Goal: Task Accomplishment & Management: Manage account settings

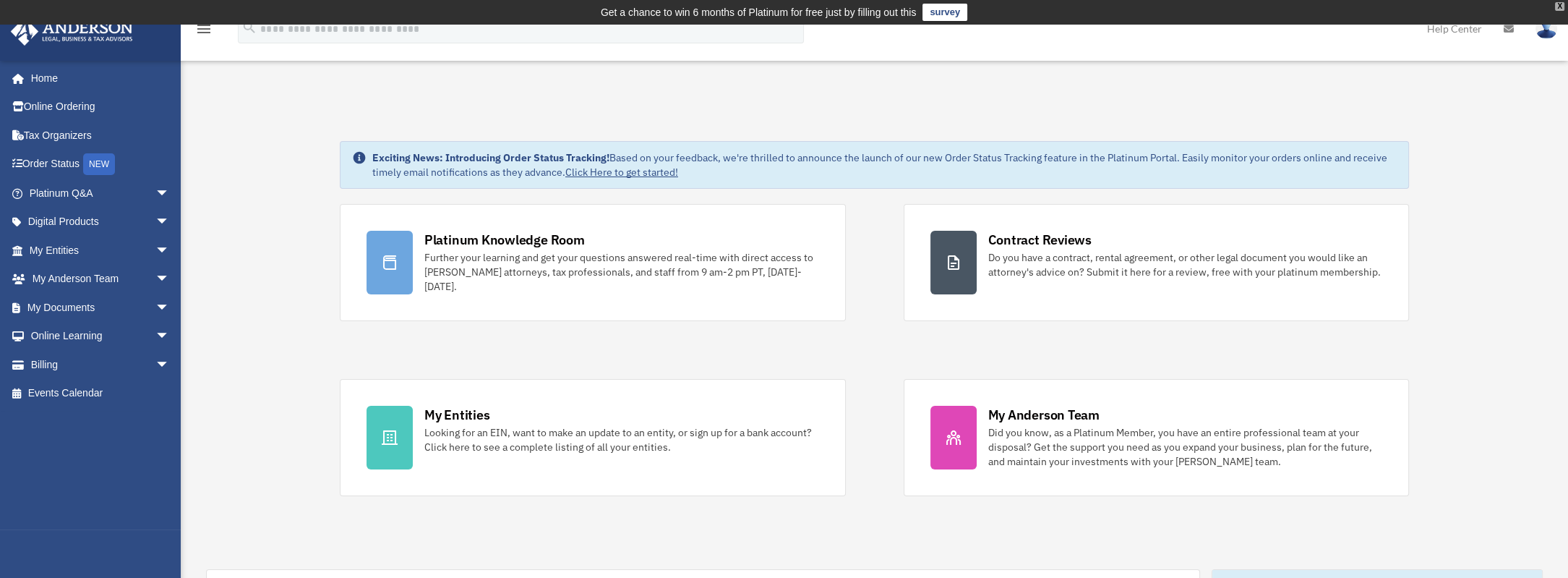
click at [1561, 4] on div "X" at bounding box center [1559, 7] width 9 height 9
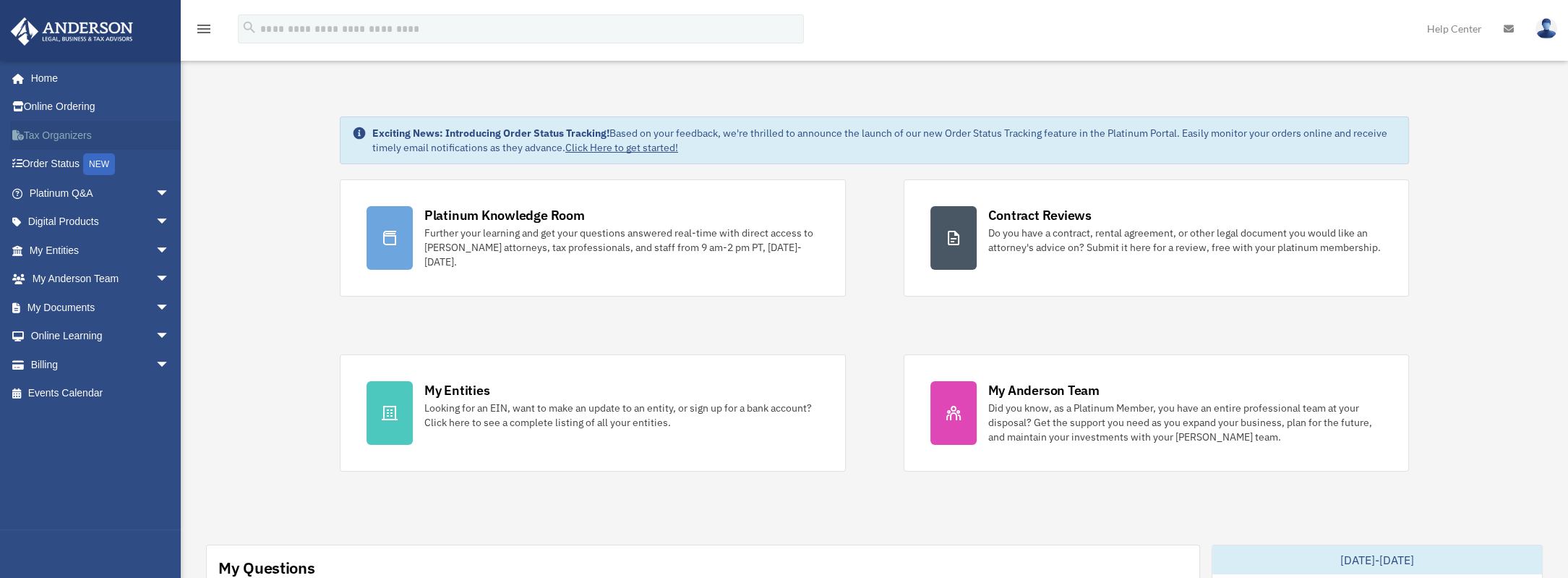
click at [55, 137] on link "Tax Organizers" at bounding box center [101, 135] width 181 height 29
click at [139, 309] on link "My Documents arrow_drop_down" at bounding box center [101, 307] width 181 height 29
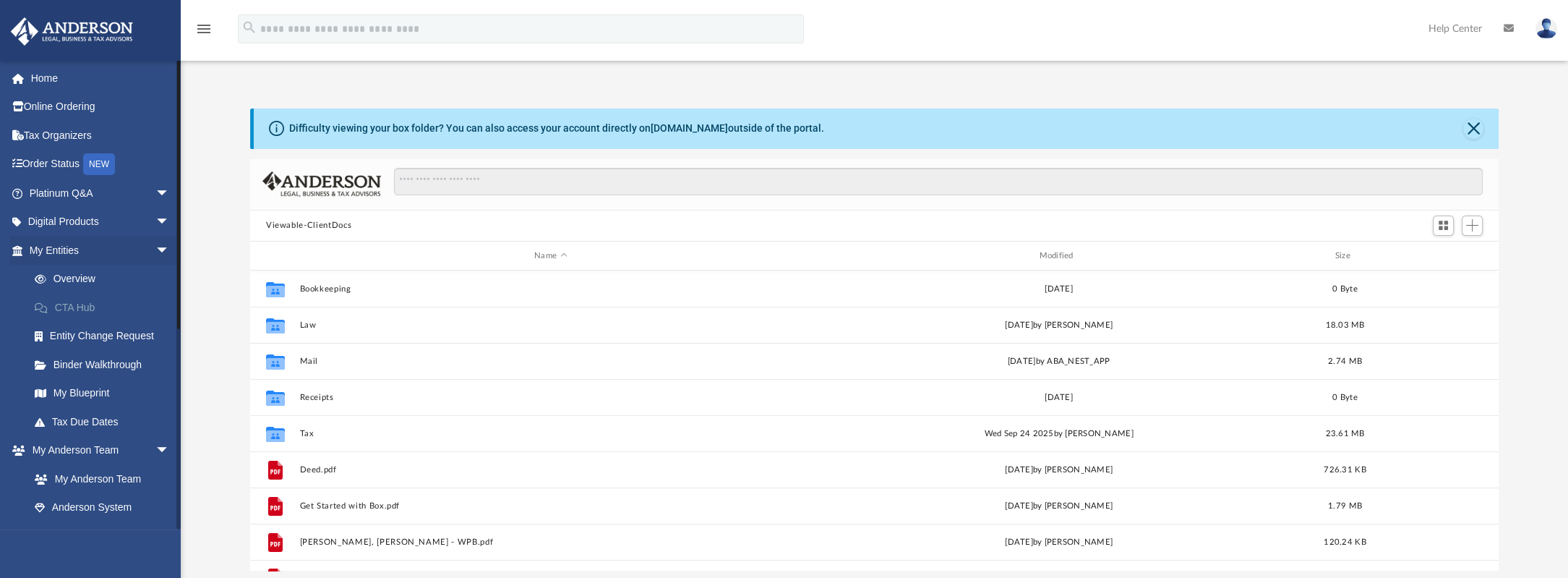
scroll to position [317, 1237]
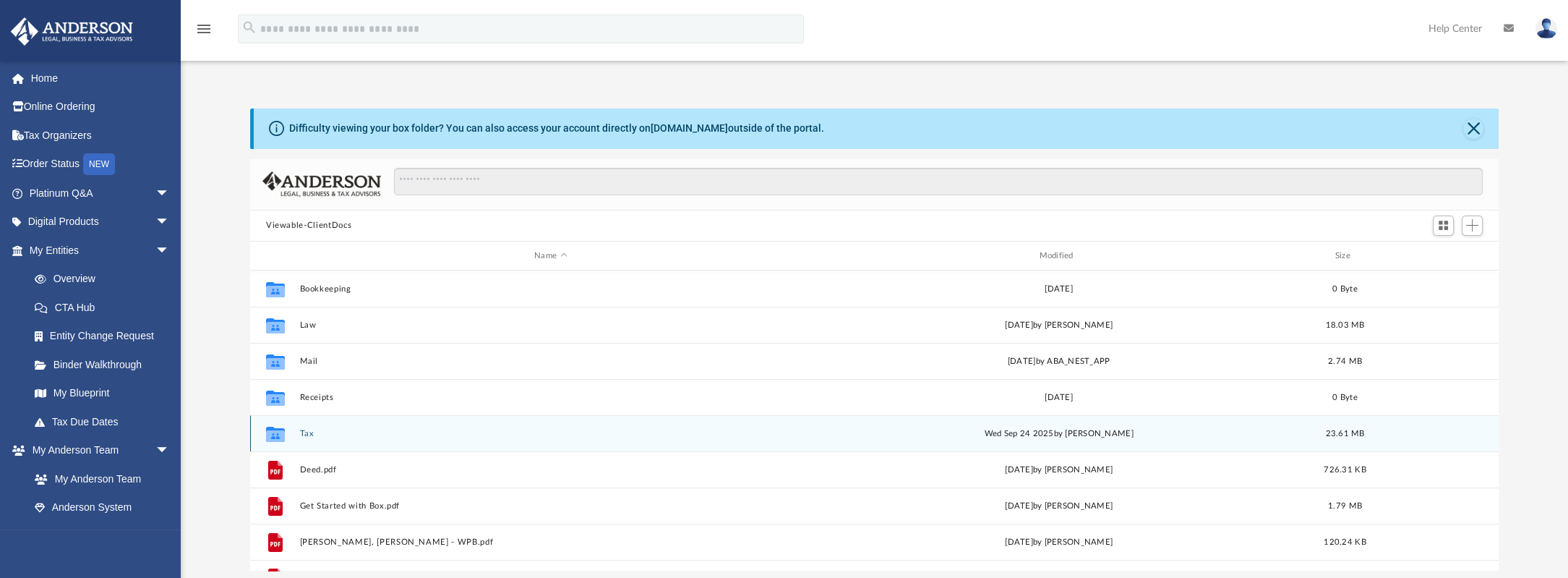
click at [276, 433] on icon "grid" at bounding box center [275, 434] width 19 height 16
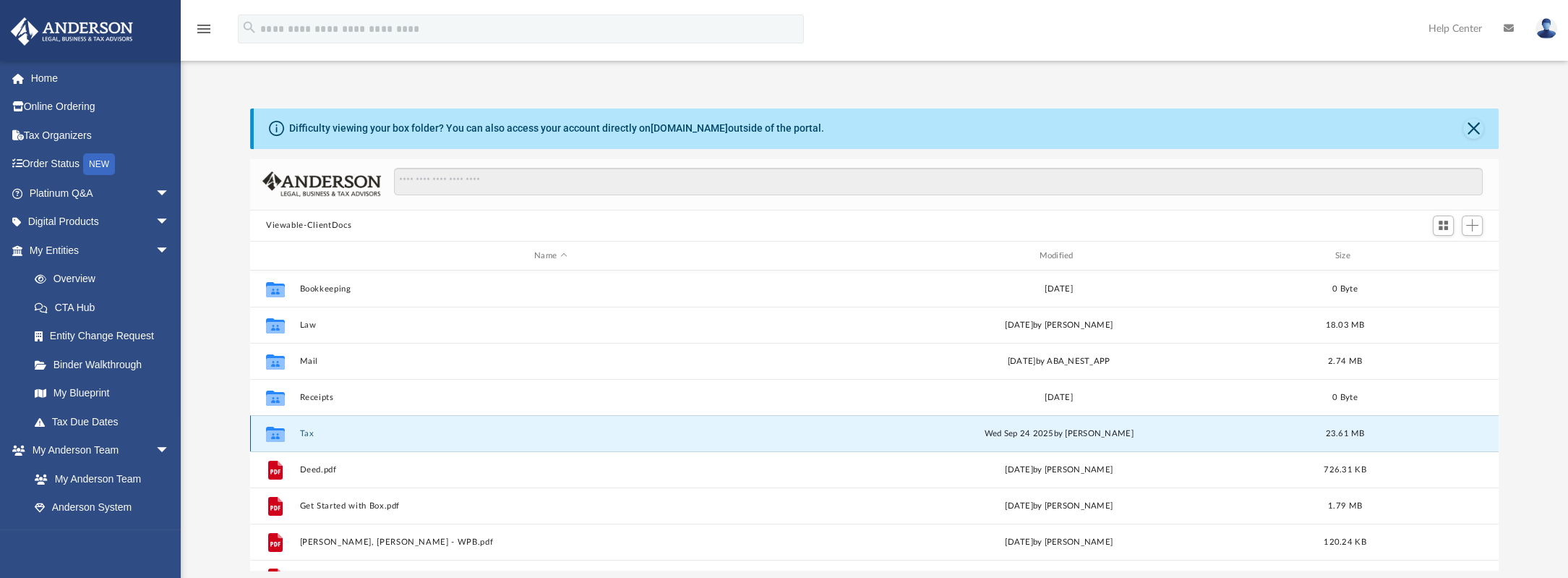
click at [276, 433] on icon "grid" at bounding box center [275, 434] width 19 height 16
click at [278, 433] on icon "grid" at bounding box center [275, 434] width 19 height 16
click at [278, 433] on g "grid" at bounding box center [275, 434] width 19 height 16
click at [310, 432] on button "Tax" at bounding box center [550, 432] width 502 height 9
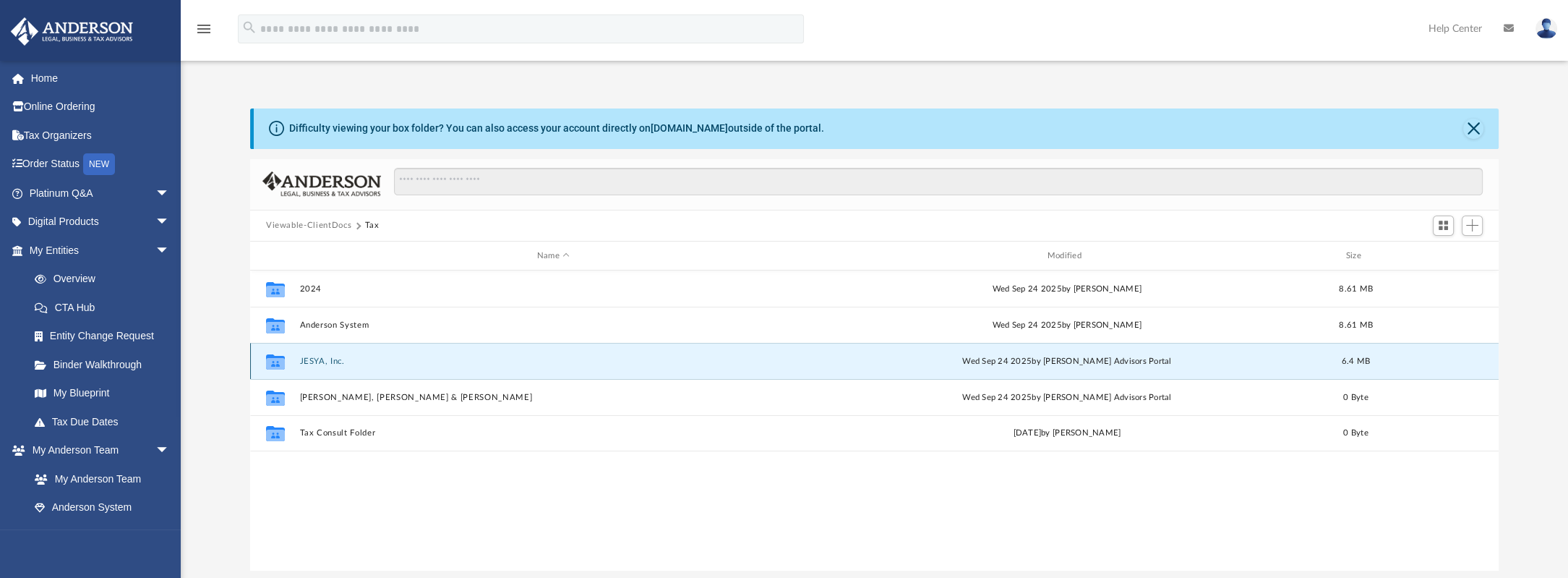
click at [329, 360] on button "JESYA, Inc." at bounding box center [553, 361] width 508 height 9
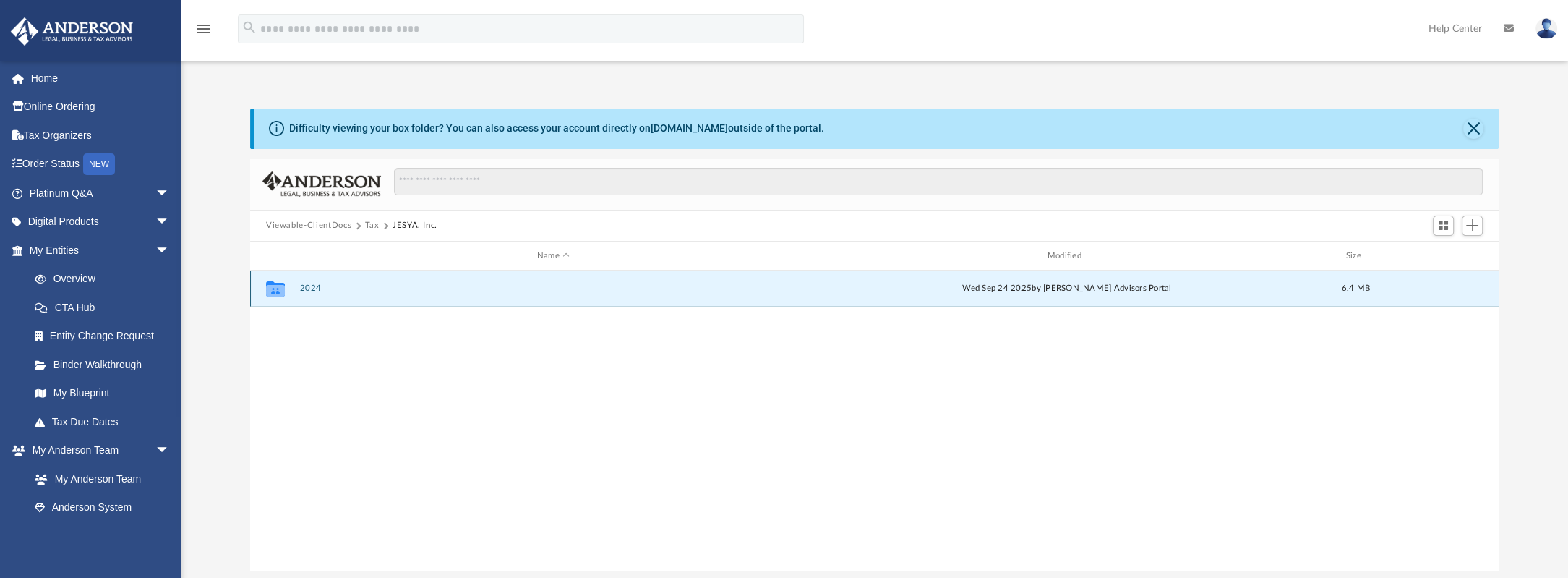
click at [307, 285] on button "2024" at bounding box center [553, 289] width 508 height 9
click at [334, 289] on button "Digital Tax Organizer" at bounding box center [553, 289] width 508 height 9
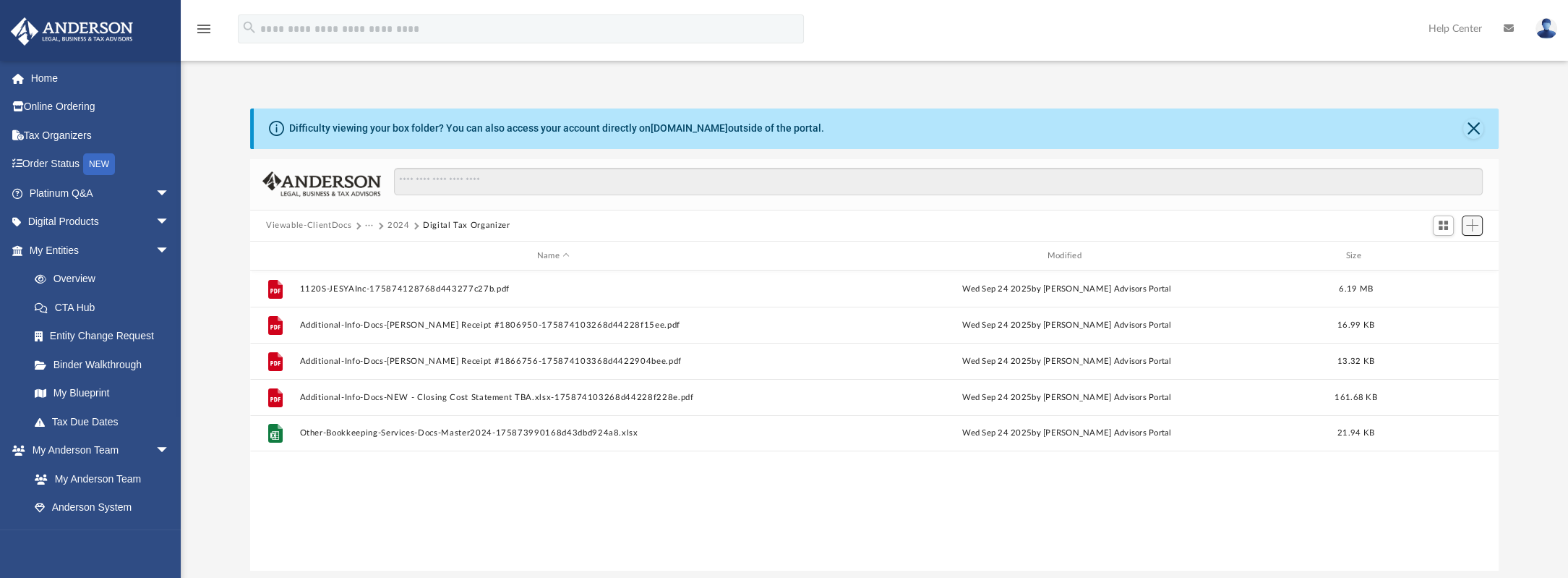
click at [1473, 219] on span "Add" at bounding box center [1472, 225] width 12 height 12
click at [1448, 257] on li "Upload" at bounding box center [1452, 254] width 47 height 16
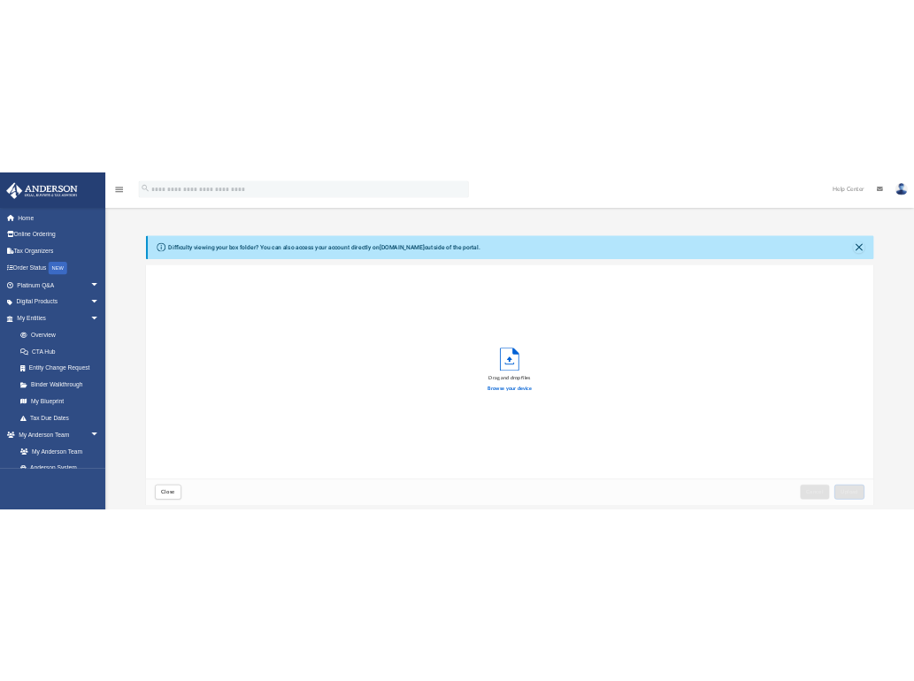
scroll to position [13, 13]
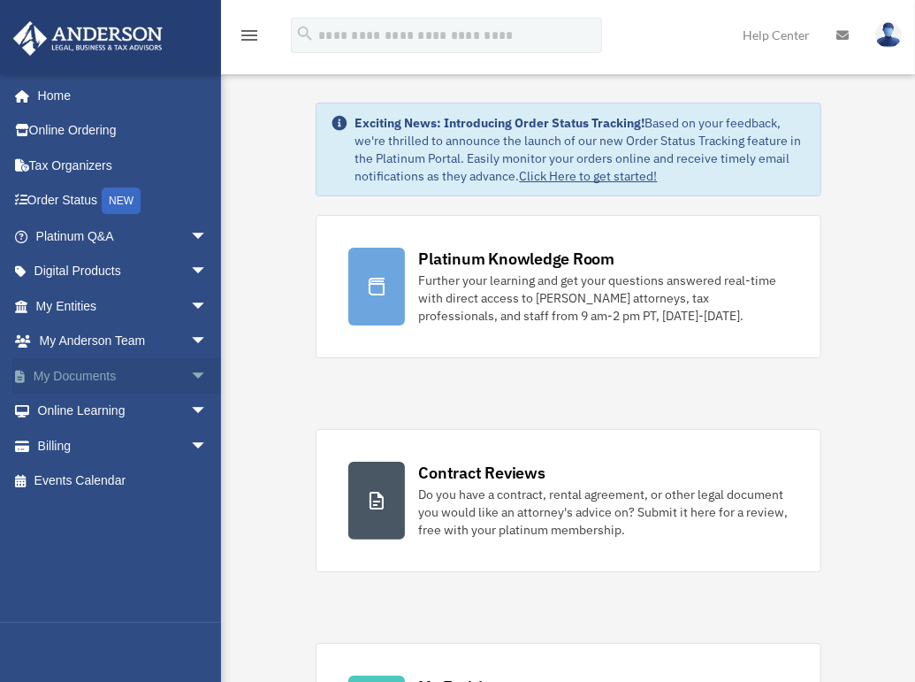
click at [92, 372] on link "My Documents arrow_drop_down" at bounding box center [123, 375] width 222 height 35
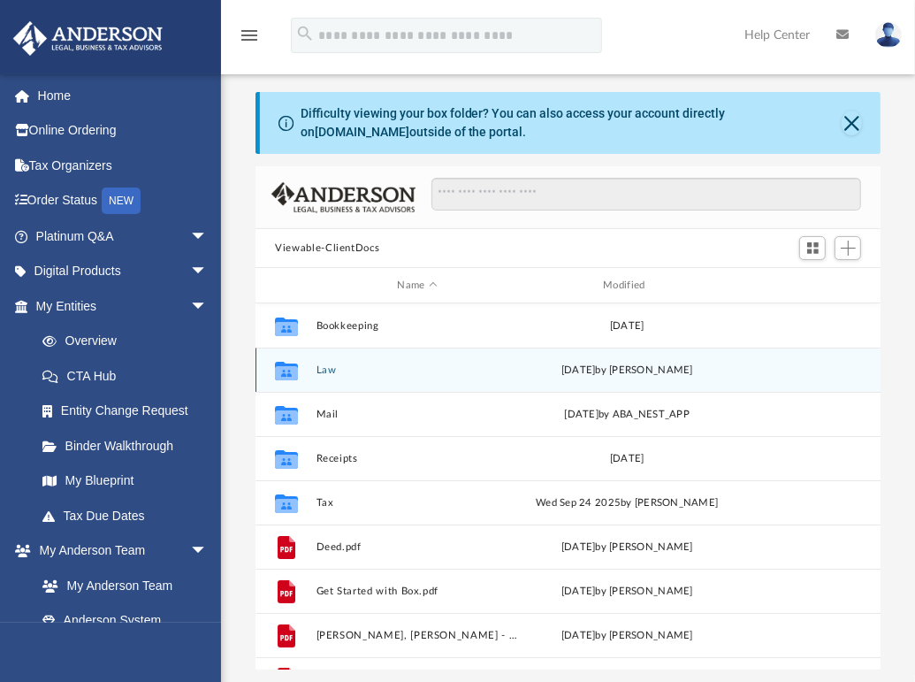
scroll to position [388, 611]
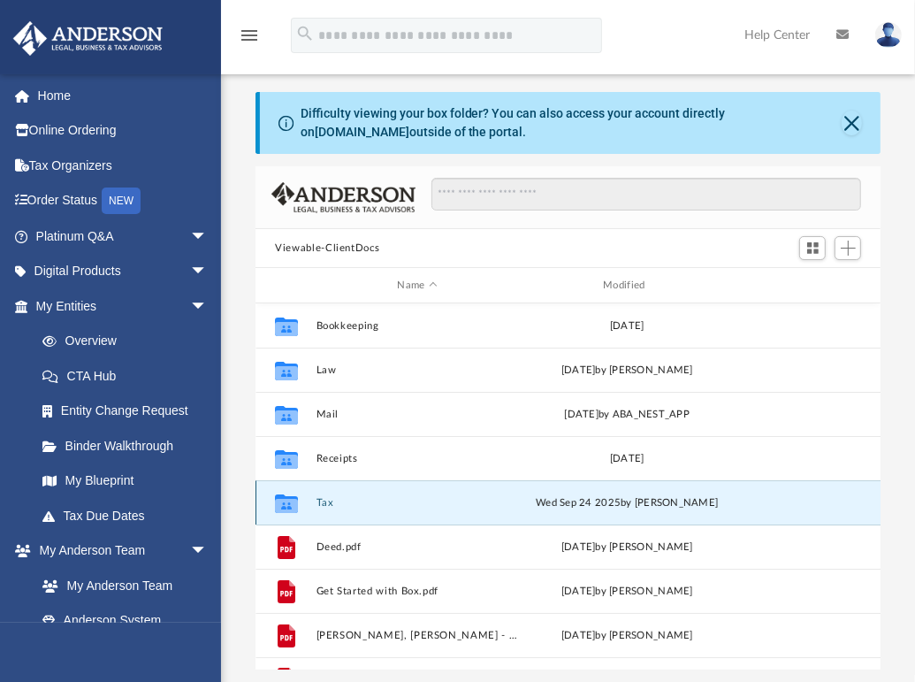
click at [328, 501] on button "Tax" at bounding box center [418, 502] width 203 height 11
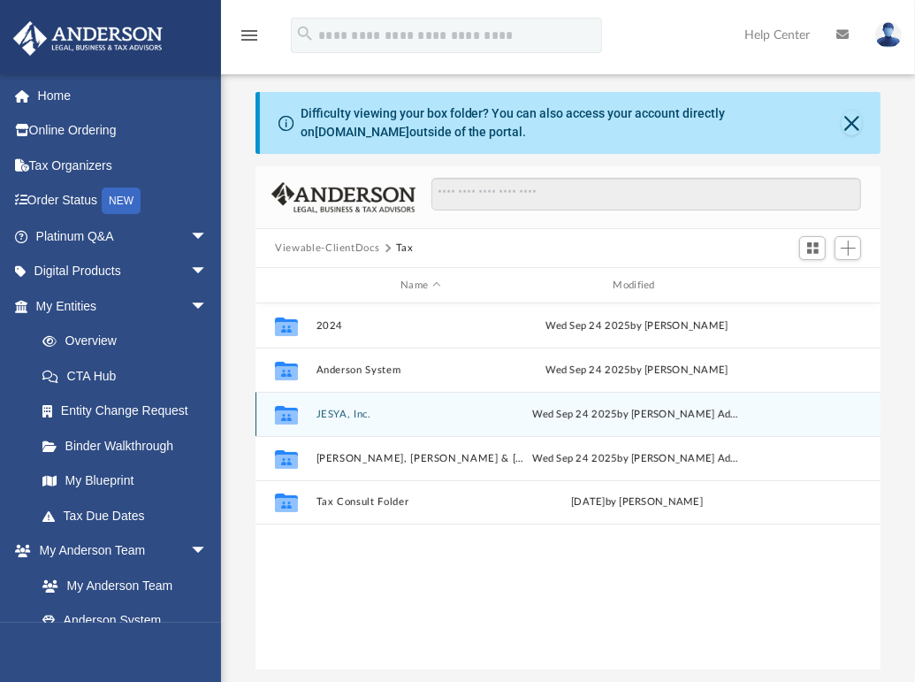
click at [347, 421] on div "Collaborated Folder JESYA, Inc. Wed Sep 24 2025 by Anderson Advisors Portal" at bounding box center [568, 414] width 625 height 44
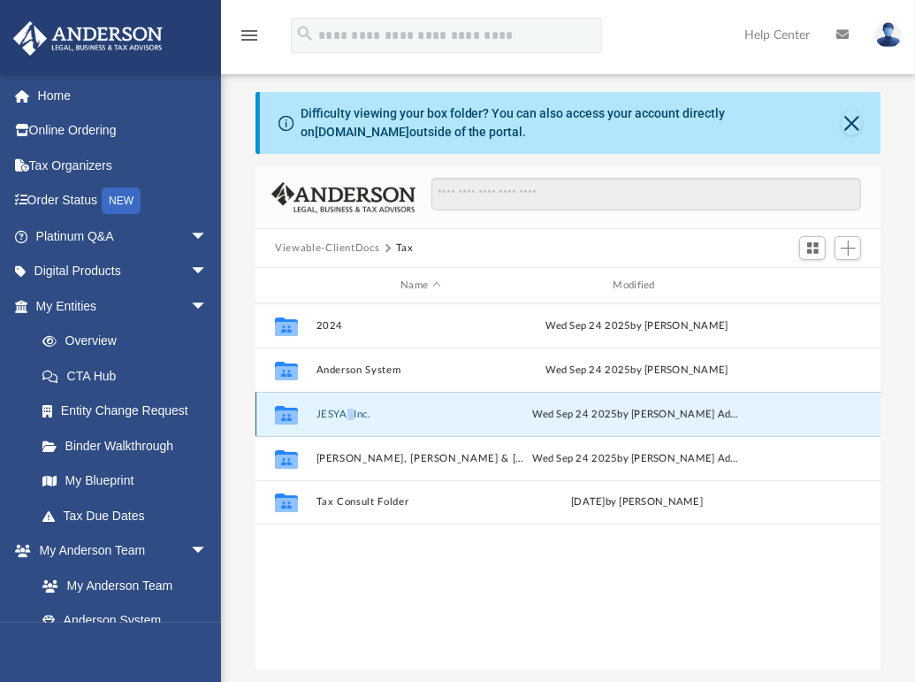
click at [348, 421] on div "Collaborated Folder JESYA, Inc. Wed Sep 24 2025 by Anderson Advisors Portal" at bounding box center [568, 414] width 625 height 44
drag, startPoint x: 348, startPoint y: 421, endPoint x: 325, endPoint y: 408, distance: 25.8
click at [325, 408] on div "Collaborated Folder JESYA, Inc. Wed Sep 24 2025 by Anderson Advisors Portal" at bounding box center [568, 414] width 625 height 44
click at [340, 411] on button "JESYA, Inc." at bounding box center [421, 414] width 209 height 11
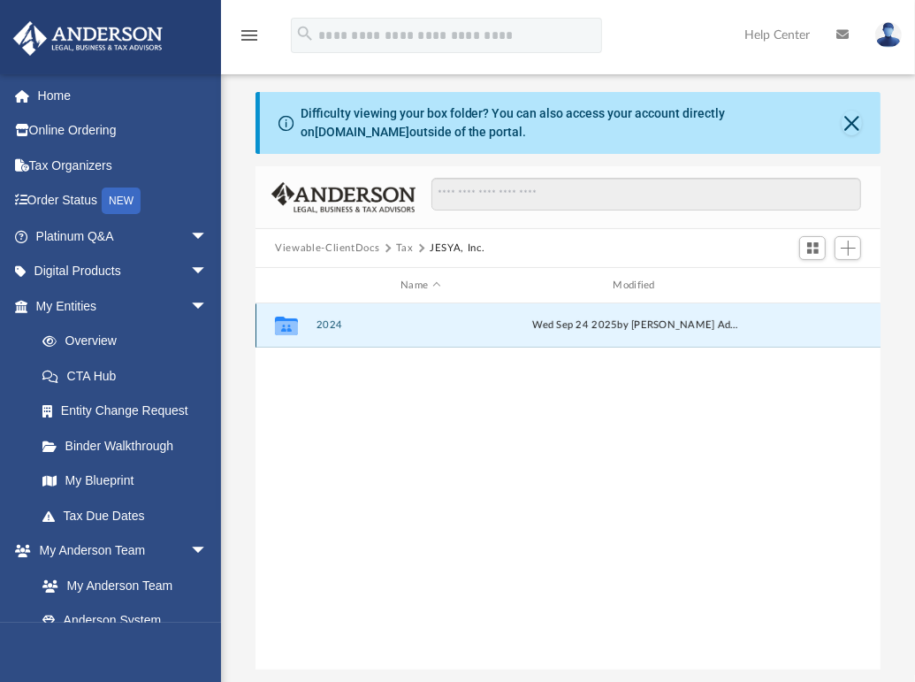
click at [331, 324] on button "2024" at bounding box center [421, 324] width 209 height 11
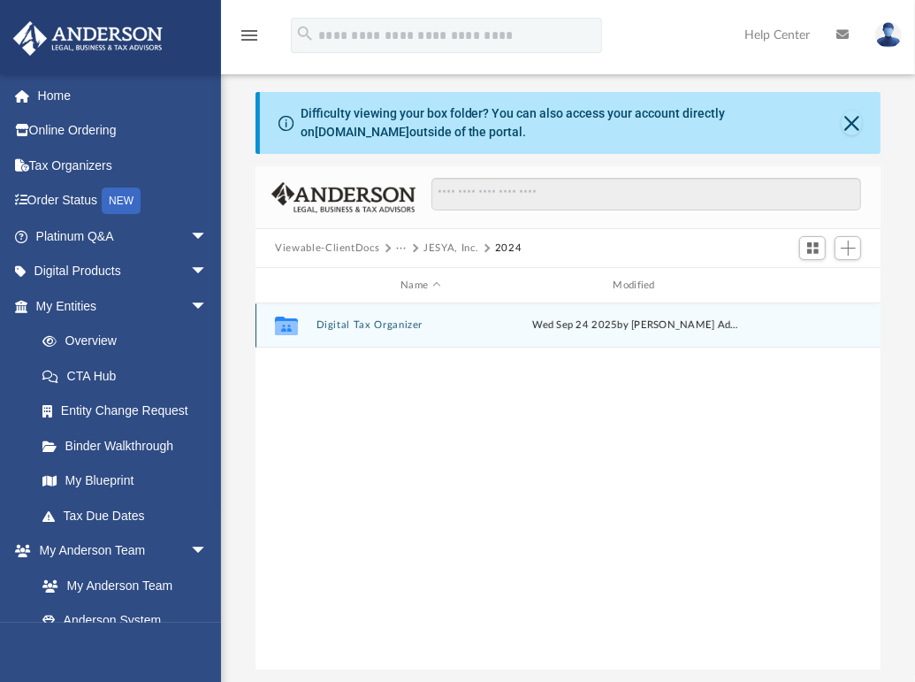
click at [332, 324] on button "Digital Tax Organizer" at bounding box center [421, 324] width 209 height 11
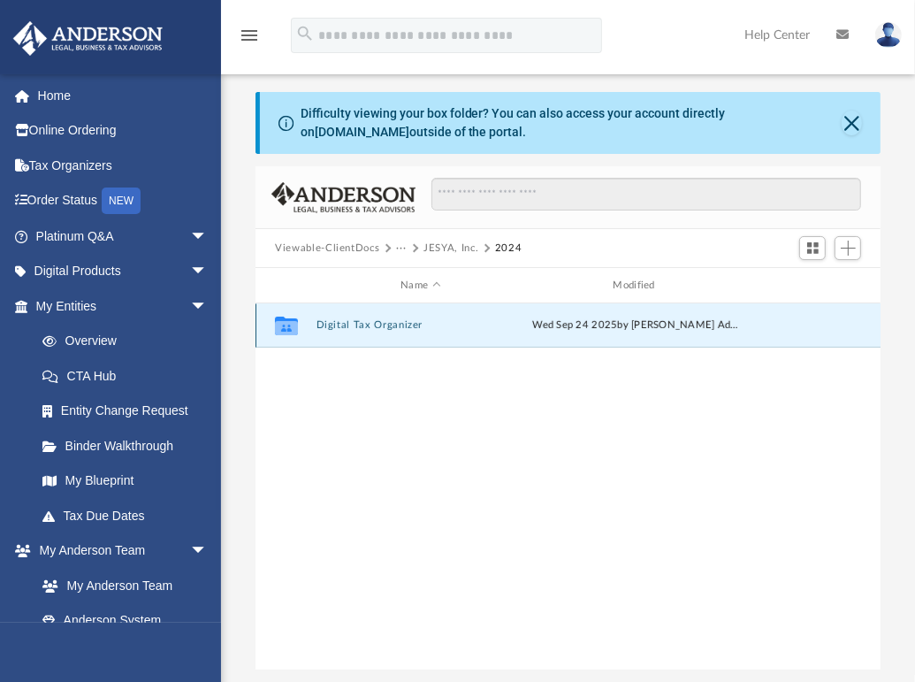
click at [332, 324] on button "Digital Tax Organizer" at bounding box center [421, 324] width 209 height 11
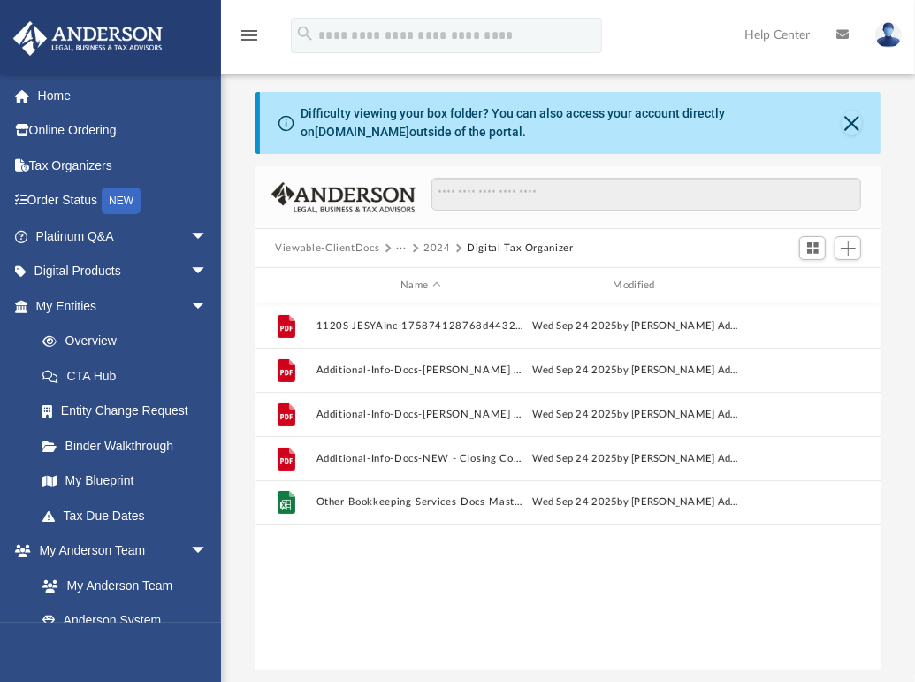
click at [765, 251] on div "Viewable-ClientDocs ··· 2024 Digital Tax Organizer" at bounding box center [568, 248] width 625 height 39
click at [848, 249] on span "Add" at bounding box center [848, 248] width 15 height 15
click at [822, 285] on li "Upload" at bounding box center [823, 283] width 57 height 19
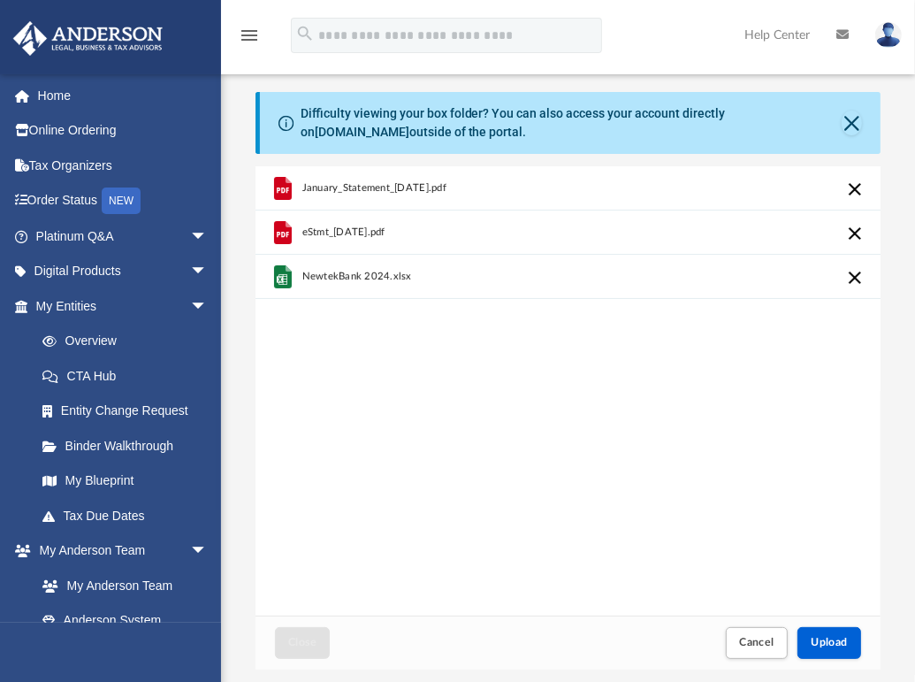
scroll to position [340, 0]
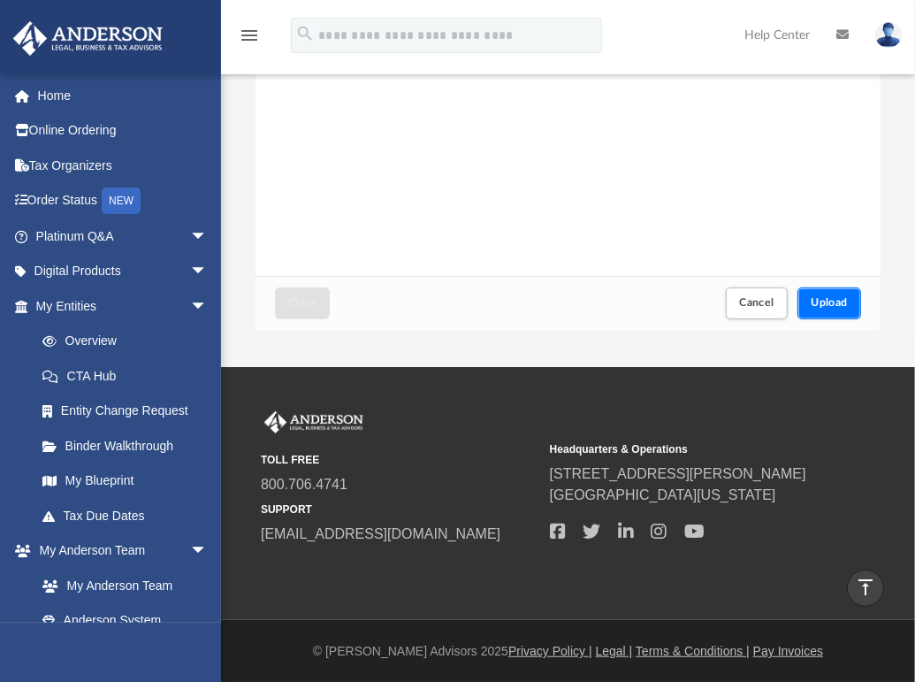
click at [825, 302] on span "Upload" at bounding box center [829, 302] width 37 height 11
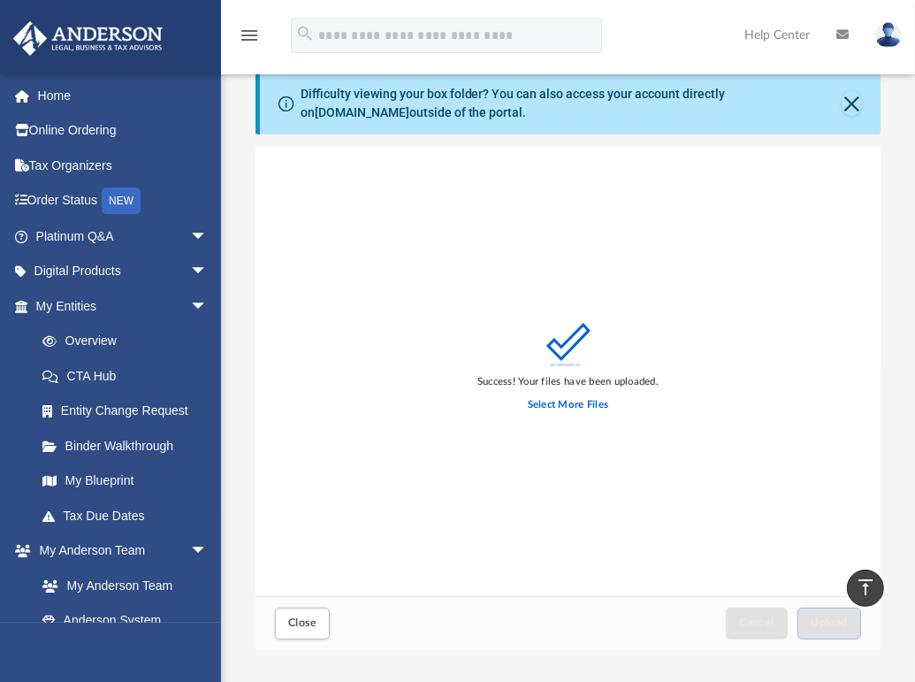
scroll to position [0, 0]
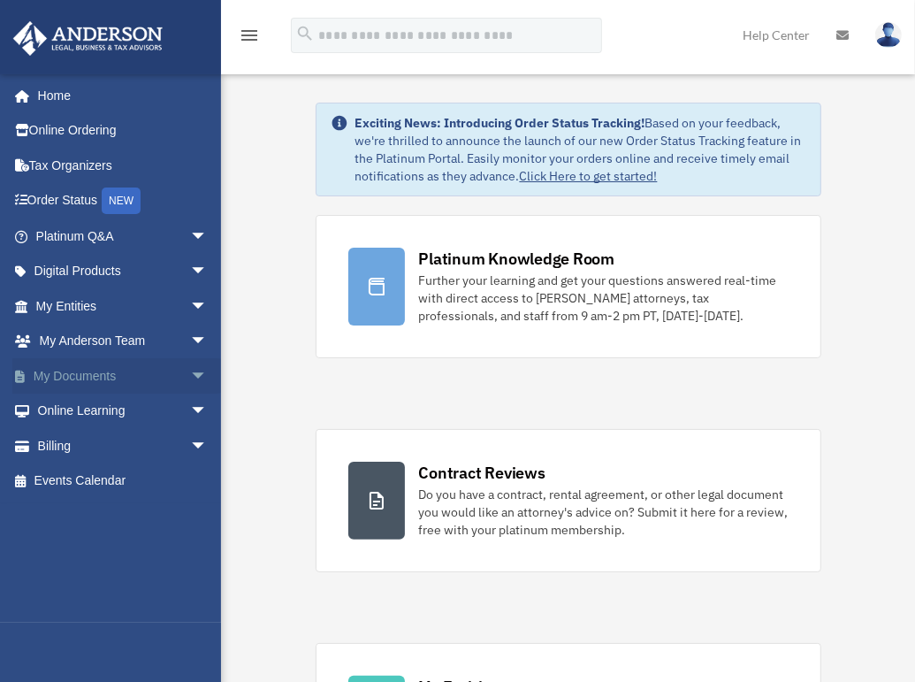
click at [90, 371] on link "My Documents arrow_drop_down" at bounding box center [123, 375] width 222 height 35
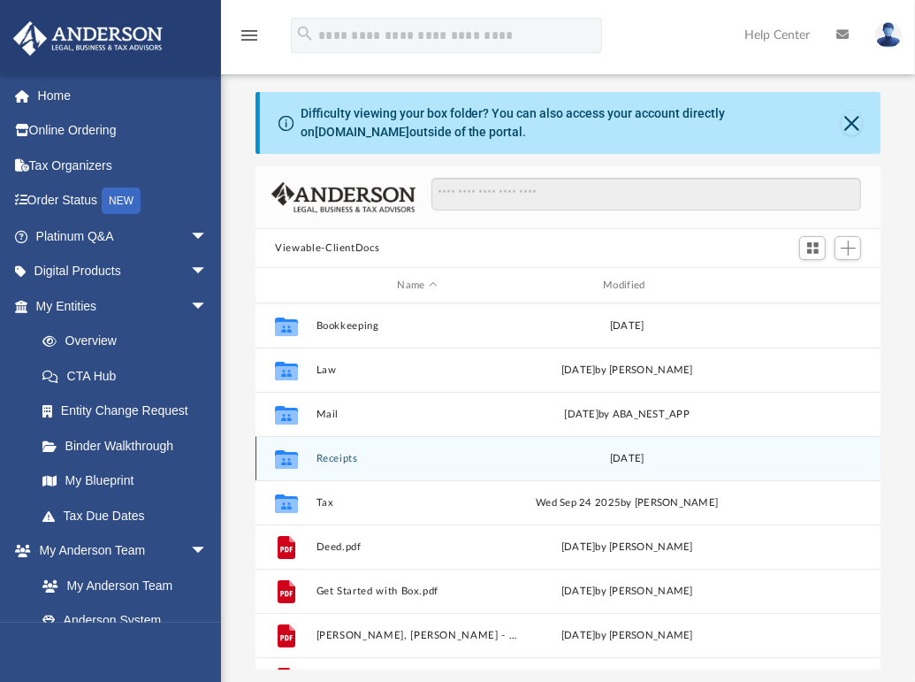
scroll to position [388, 611]
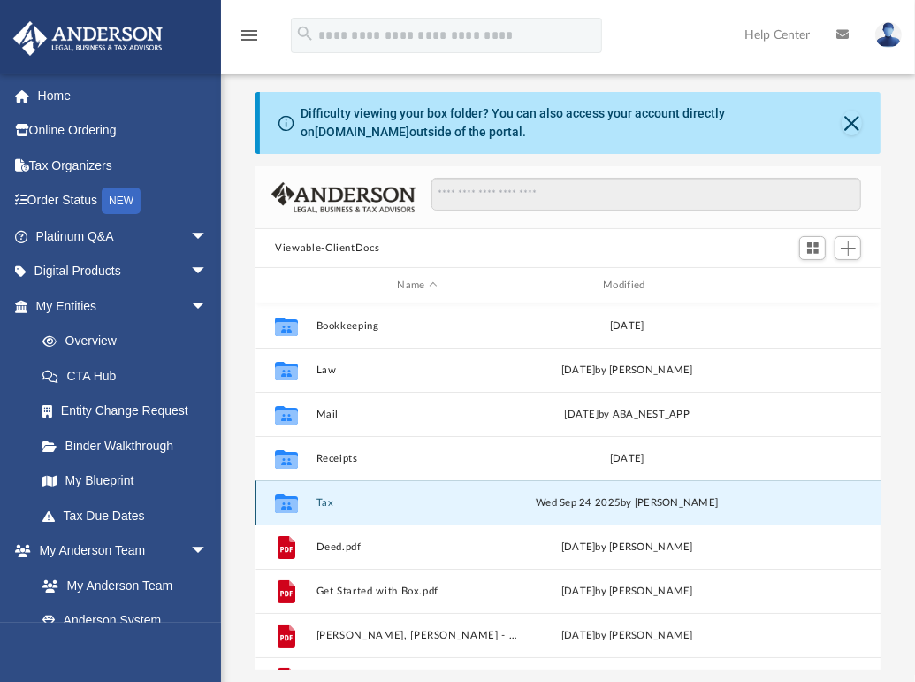
click at [421, 504] on button "Tax" at bounding box center [418, 502] width 203 height 11
click at [422, 504] on button "Tax" at bounding box center [418, 502] width 203 height 11
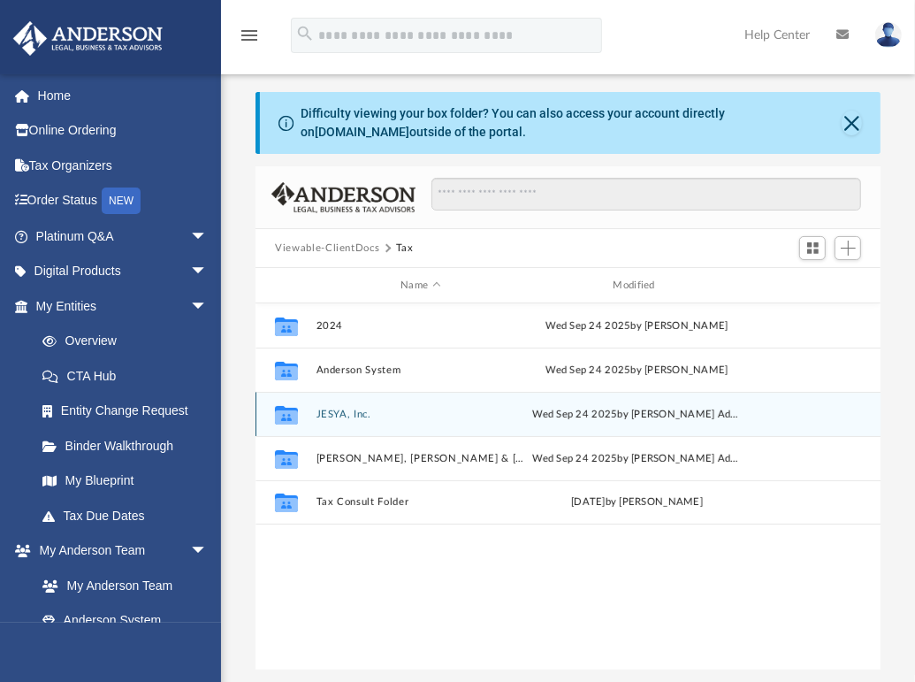
click at [284, 409] on icon "grid" at bounding box center [286, 416] width 23 height 14
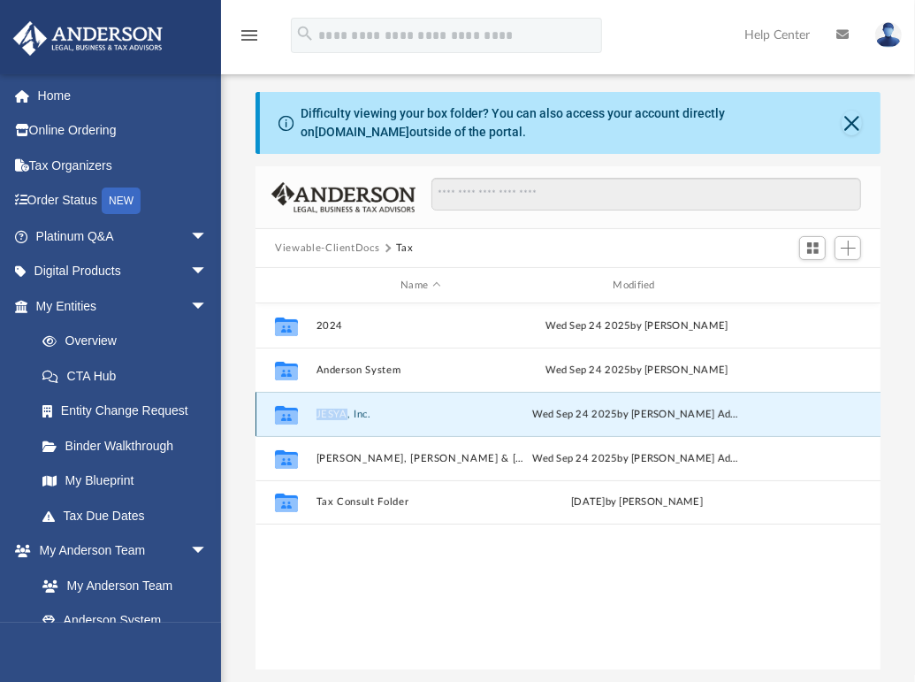
click at [284, 409] on icon "grid" at bounding box center [286, 416] width 23 height 14
drag, startPoint x: 284, startPoint y: 409, endPoint x: 320, endPoint y: 418, distance: 37.3
click at [320, 418] on button "JESYA, Inc." at bounding box center [421, 414] width 209 height 11
click at [321, 418] on button "JESYA, Inc." at bounding box center [421, 414] width 209 height 11
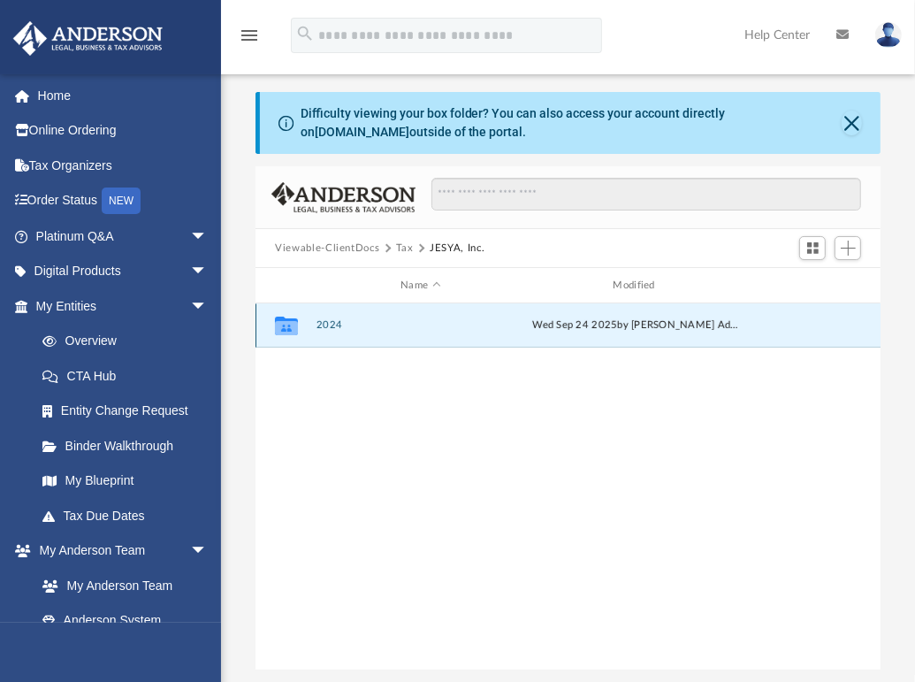
click at [325, 326] on button "2024" at bounding box center [421, 324] width 209 height 11
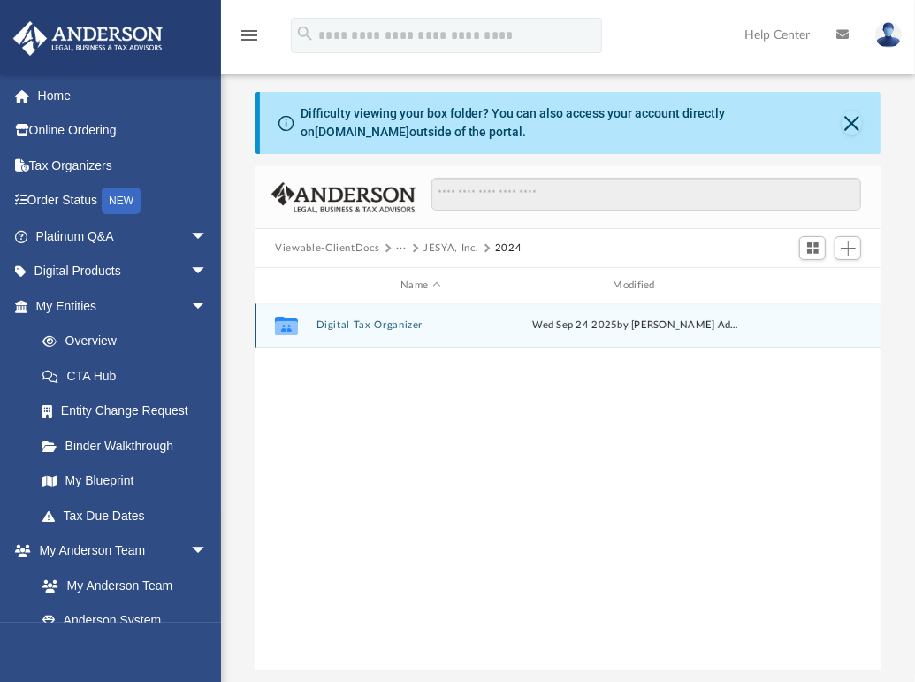
click at [325, 326] on button "Digital Tax Organizer" at bounding box center [421, 324] width 209 height 11
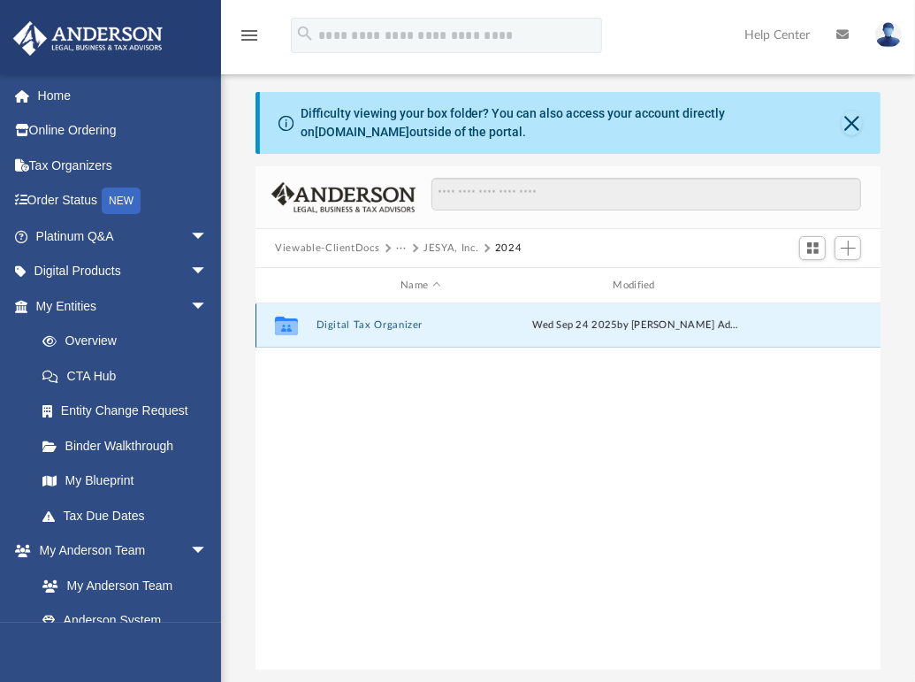
click at [325, 326] on button "Digital Tax Organizer" at bounding box center [421, 324] width 209 height 11
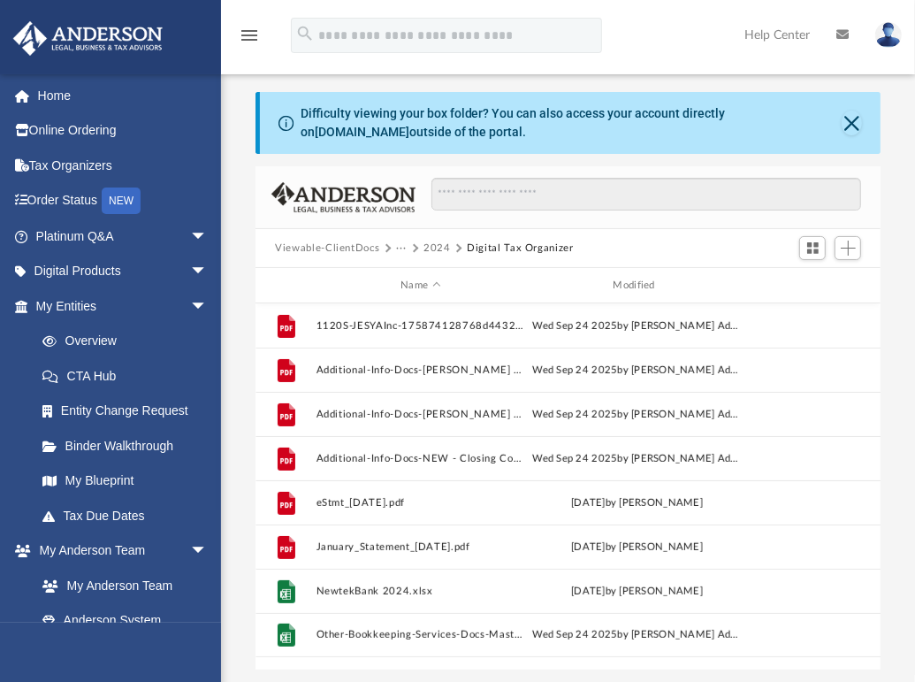
click at [659, 34] on div "menu search Site Menu add [EMAIL_ADDRESS][DOMAIN_NAME] My Profile Reset Passwor…" at bounding box center [457, 43] width 889 height 60
click at [853, 251] on span "Add" at bounding box center [848, 248] width 15 height 15
click at [806, 283] on li "Upload" at bounding box center [823, 283] width 57 height 19
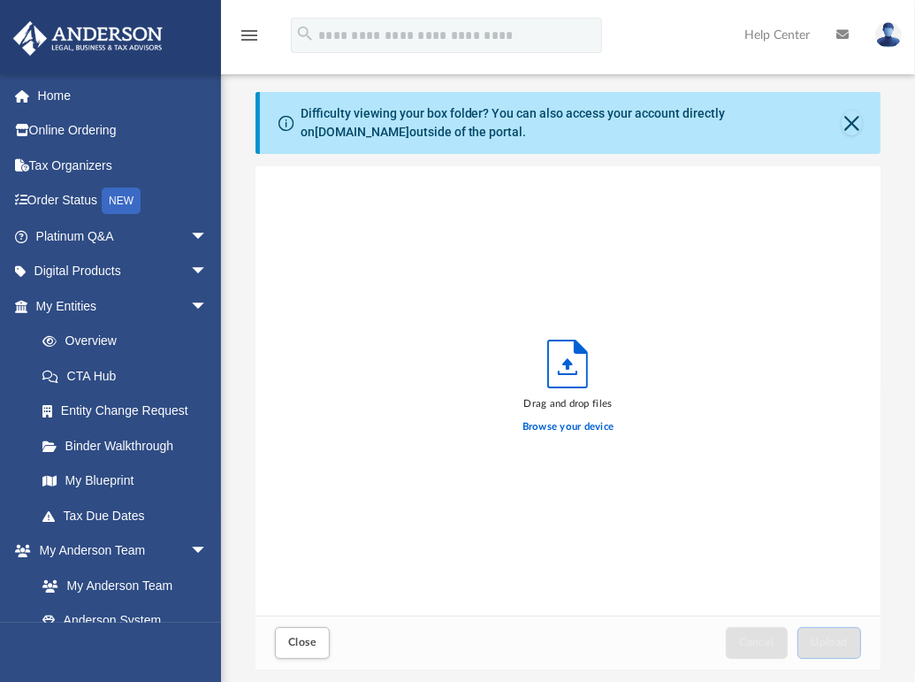
scroll to position [434, 611]
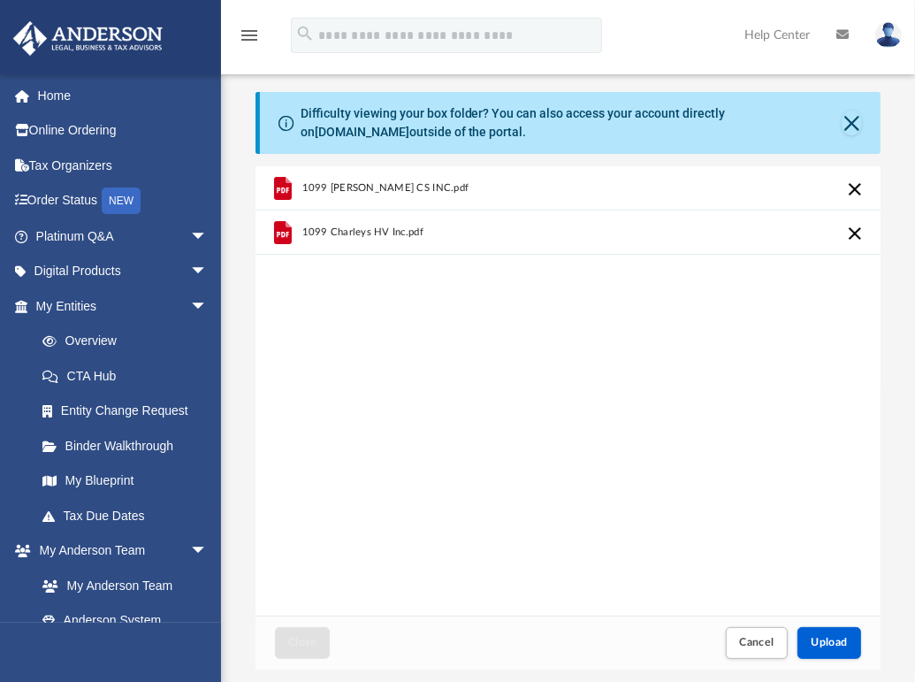
click at [774, 537] on div "1099 [PERSON_NAME] CS INC.pdf 1099 Charleys HV Inc.pdf" at bounding box center [568, 390] width 625 height 448
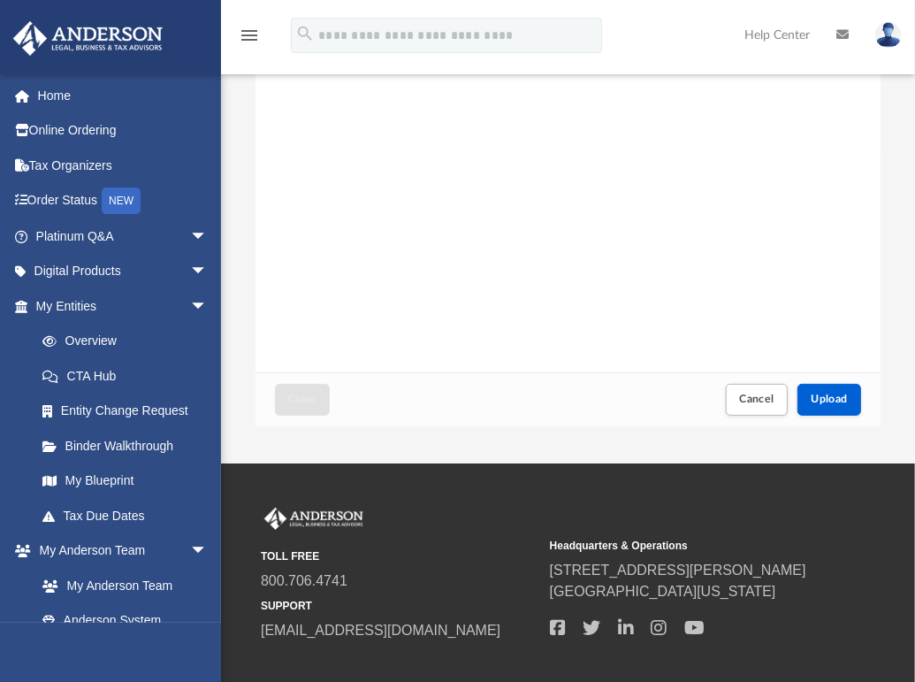
scroll to position [240, 0]
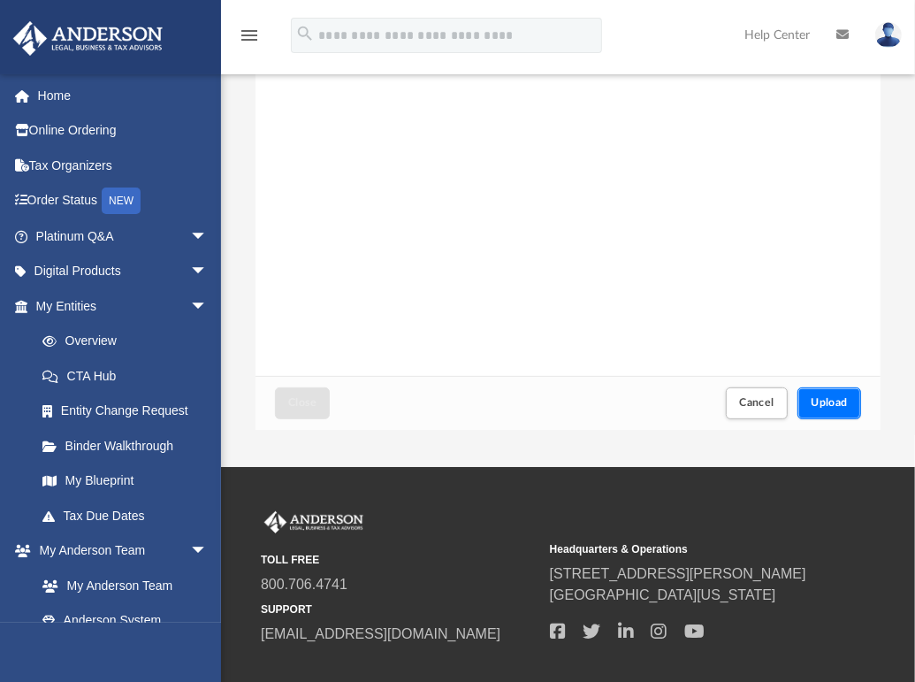
click at [830, 395] on button "Upload" at bounding box center [830, 402] width 64 height 31
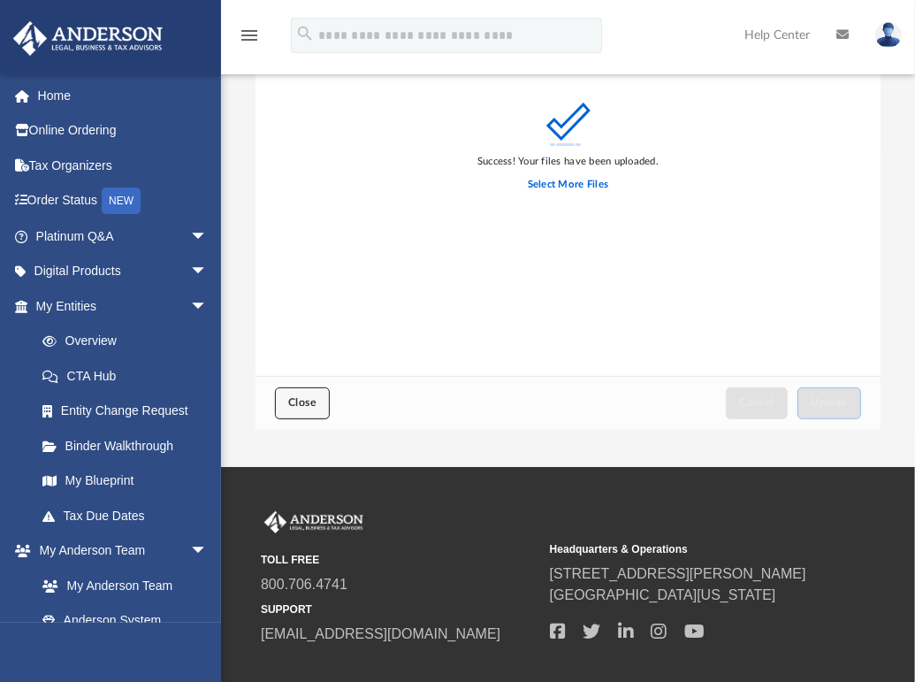
click at [308, 408] on span "Close" at bounding box center [302, 402] width 28 height 11
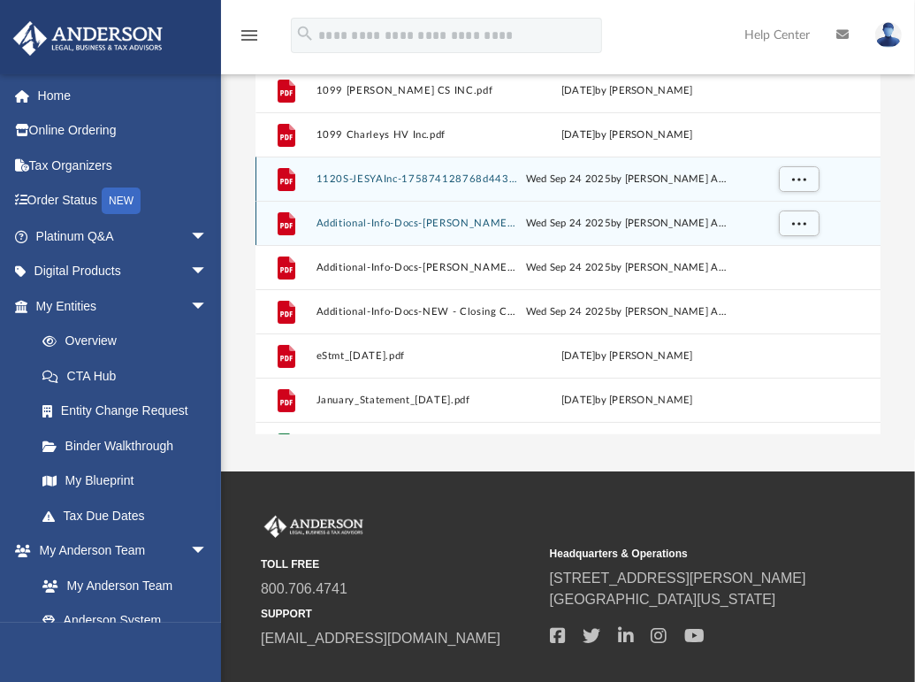
drag, startPoint x: 861, startPoint y: 185, endPoint x: 859, endPoint y: 210, distance: 24.8
click at [859, 210] on div "File 1099 [PERSON_NAME] CS INC.pdf [DATE] by [PERSON_NAME] File 1099 Charleys H…" at bounding box center [568, 289] width 625 height 442
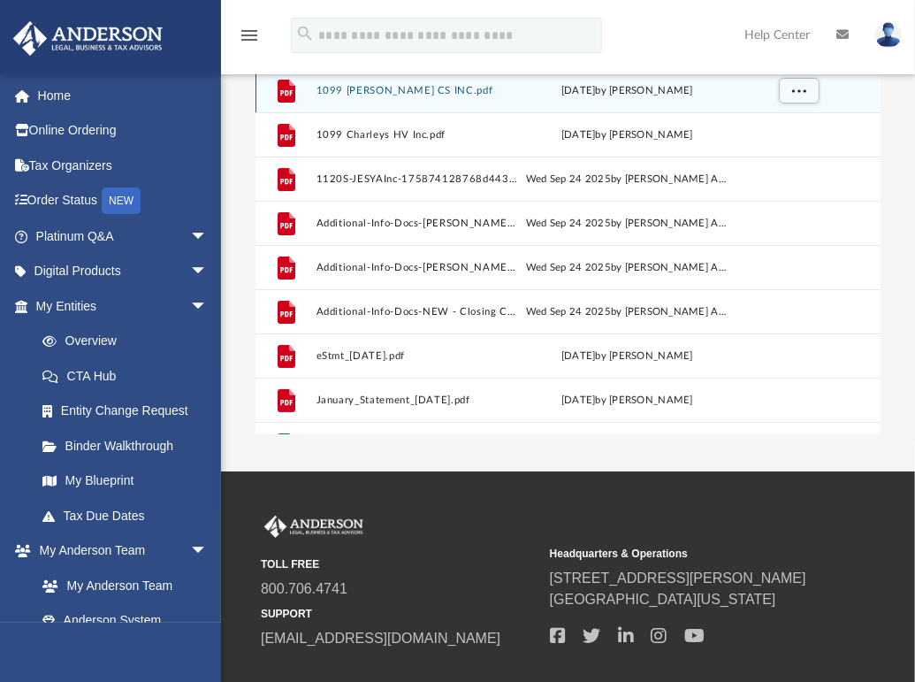
scroll to position [0, 0]
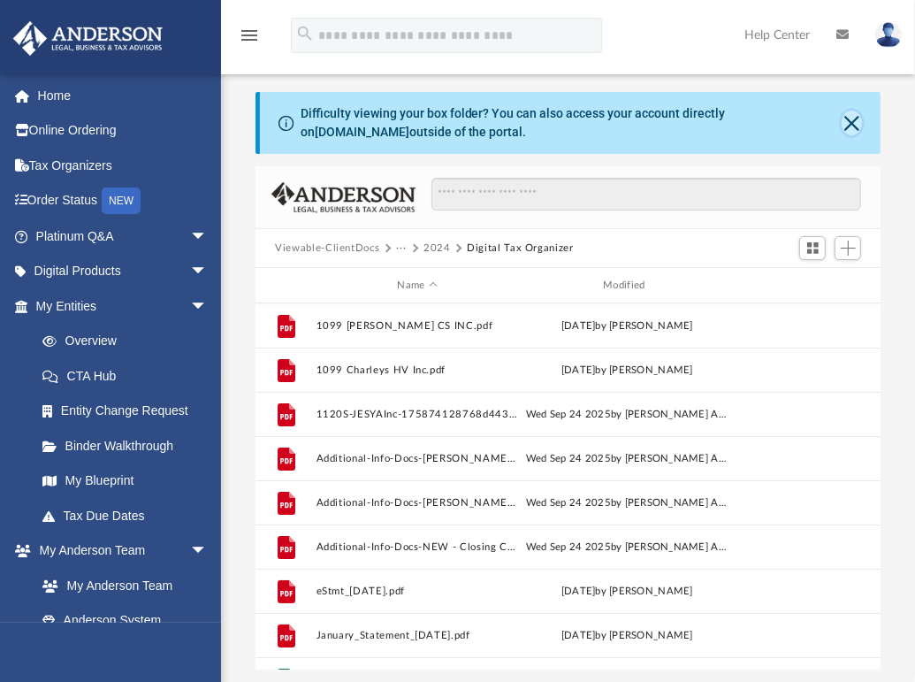
click at [851, 126] on button "Close" at bounding box center [852, 123] width 20 height 25
